Goal: Navigation & Orientation: Find specific page/section

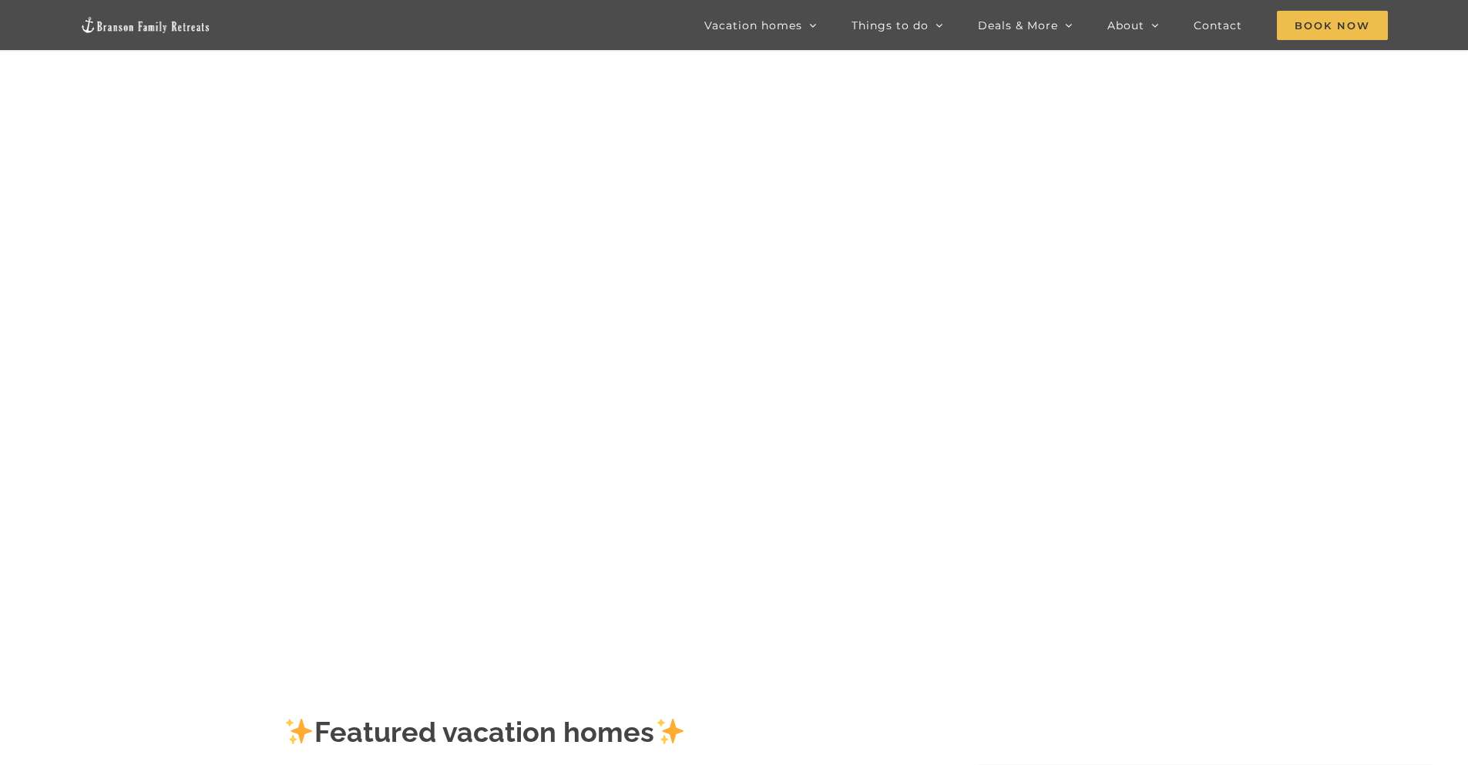
scroll to position [154, 0]
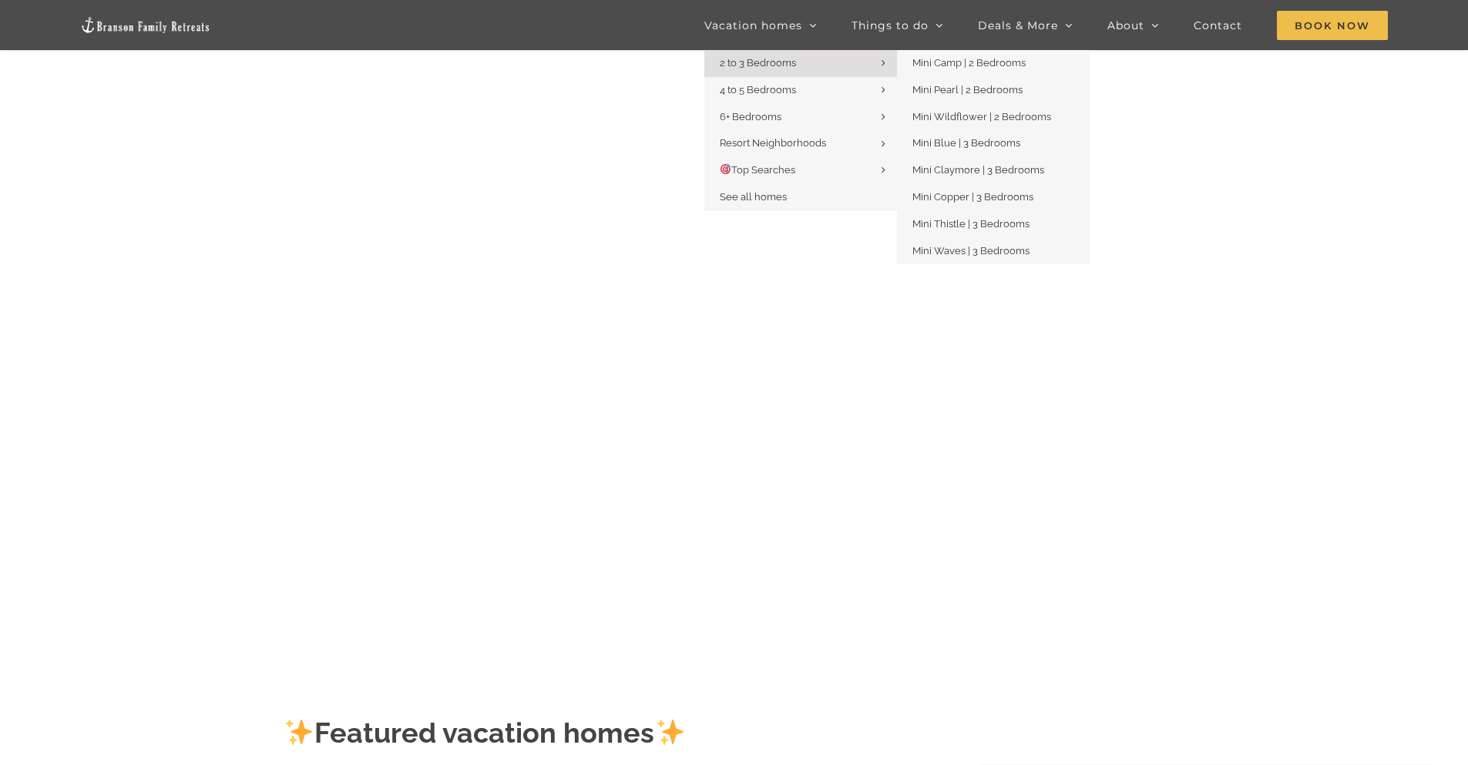
click at [800, 60] on link "2 to 3 Bedrooms" at bounding box center [800, 63] width 193 height 27
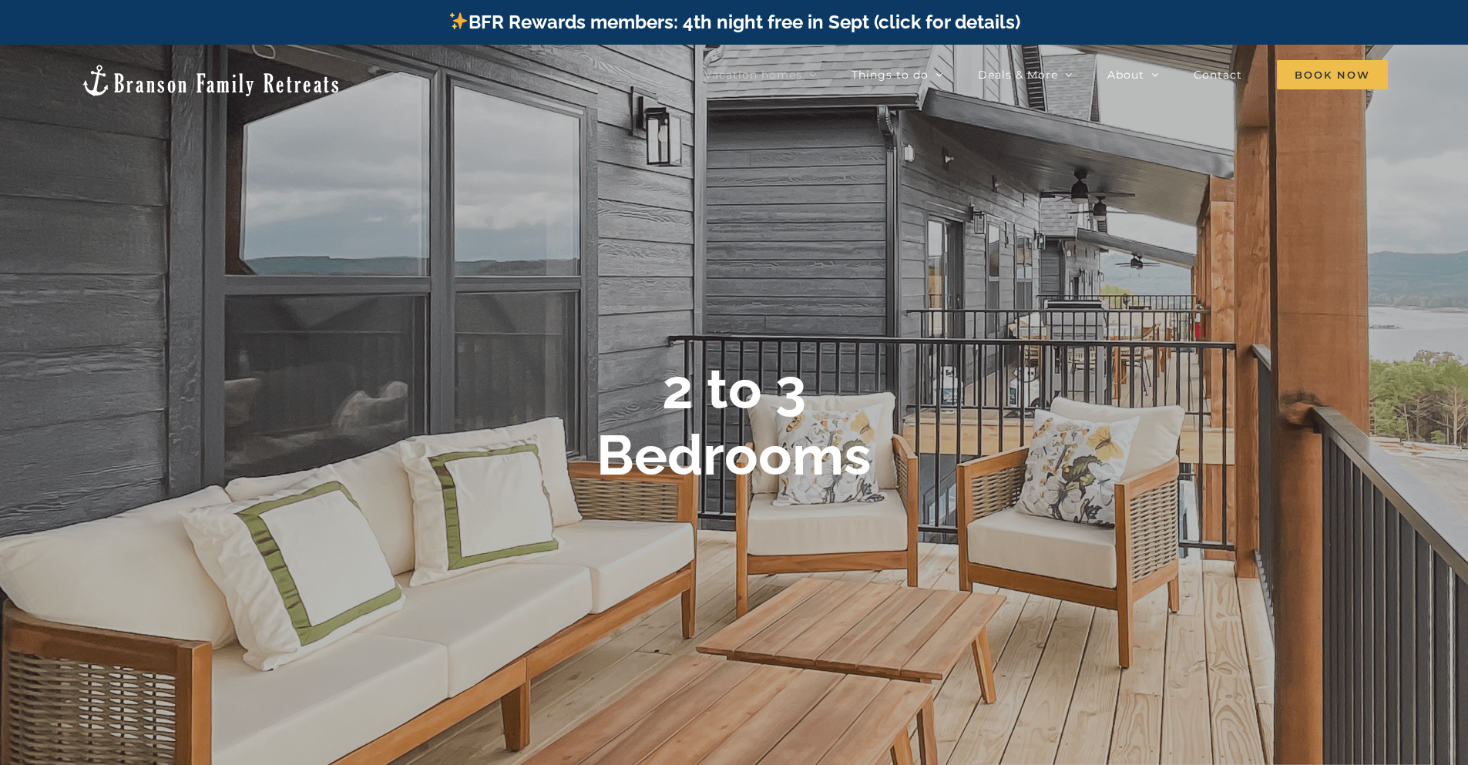
click at [1124, 203] on div at bounding box center [734, 427] width 1468 height 765
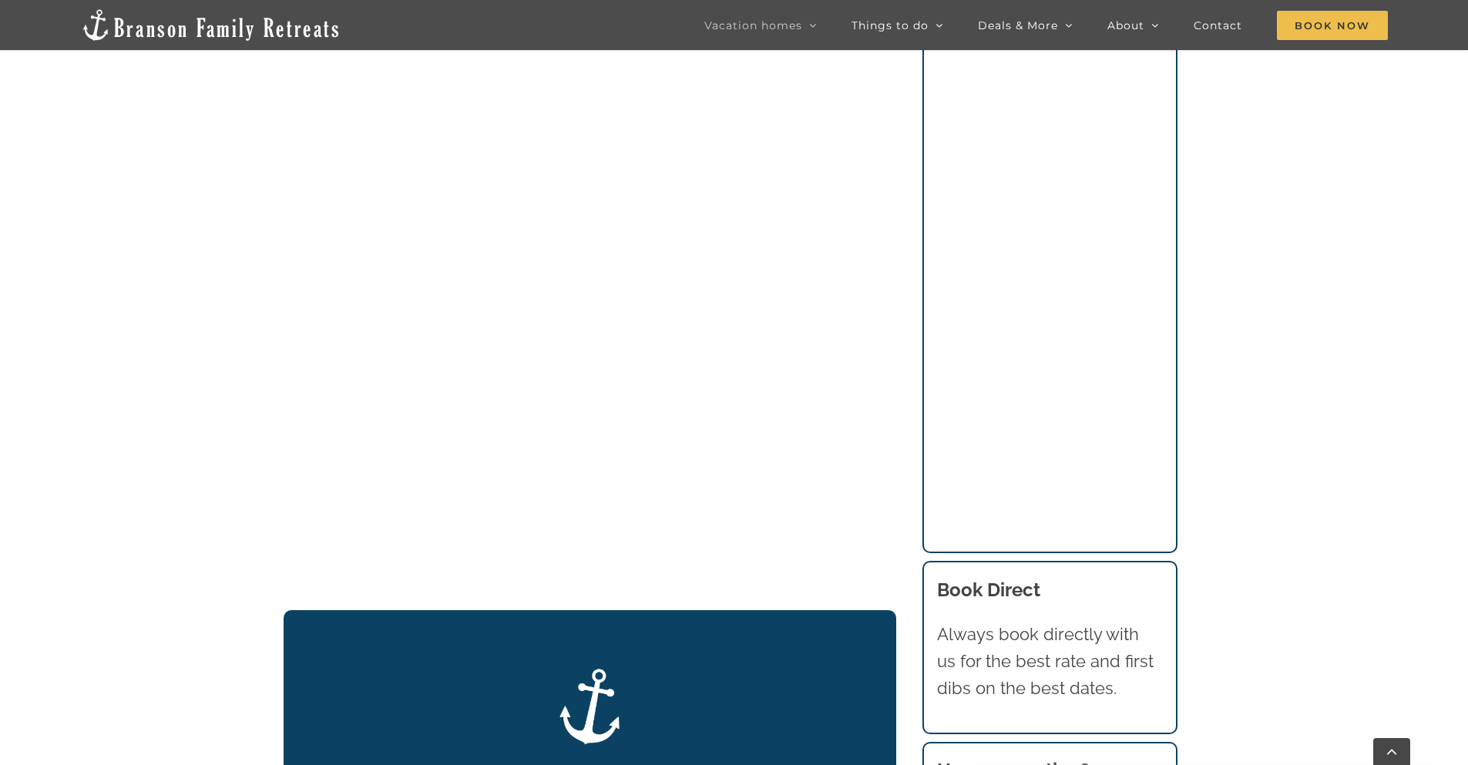
scroll to position [1575, 0]
